Goal: Navigation & Orientation: Find specific page/section

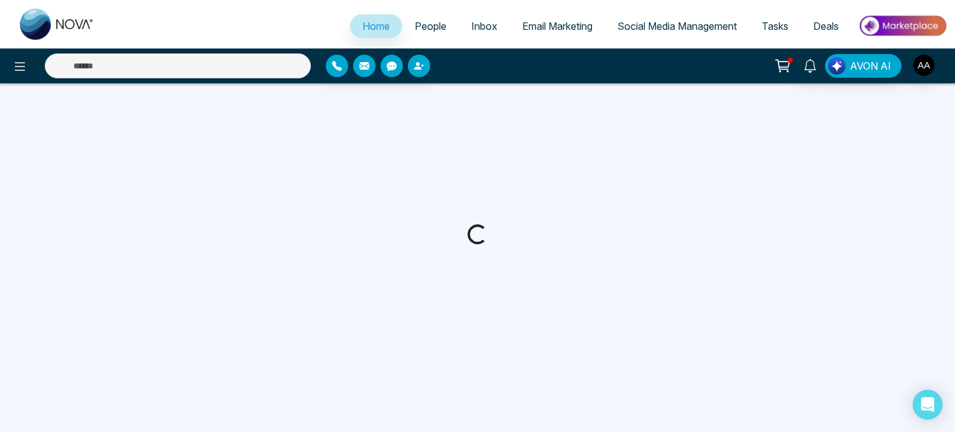
select select "*"
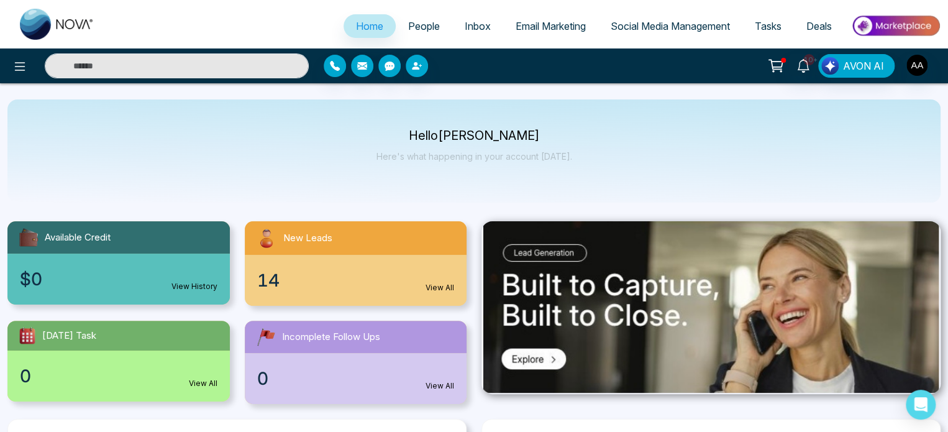
click at [351, 297] on div "14 View All" at bounding box center [356, 280] width 223 height 51
